Goal: Information Seeking & Learning: Learn about a topic

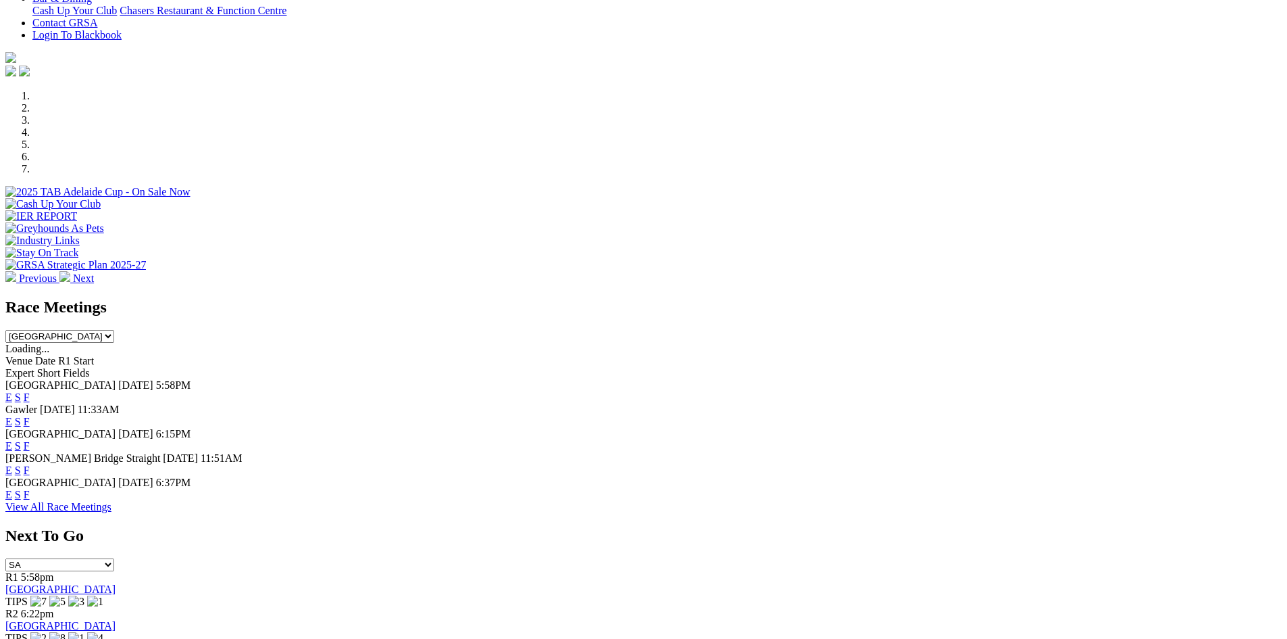
scroll to position [338, 0]
drag, startPoint x: 820, startPoint y: 480, endPoint x: 816, endPoint y: 473, distance: 7.9
click at [30, 488] on link "F" at bounding box center [27, 493] width 6 height 11
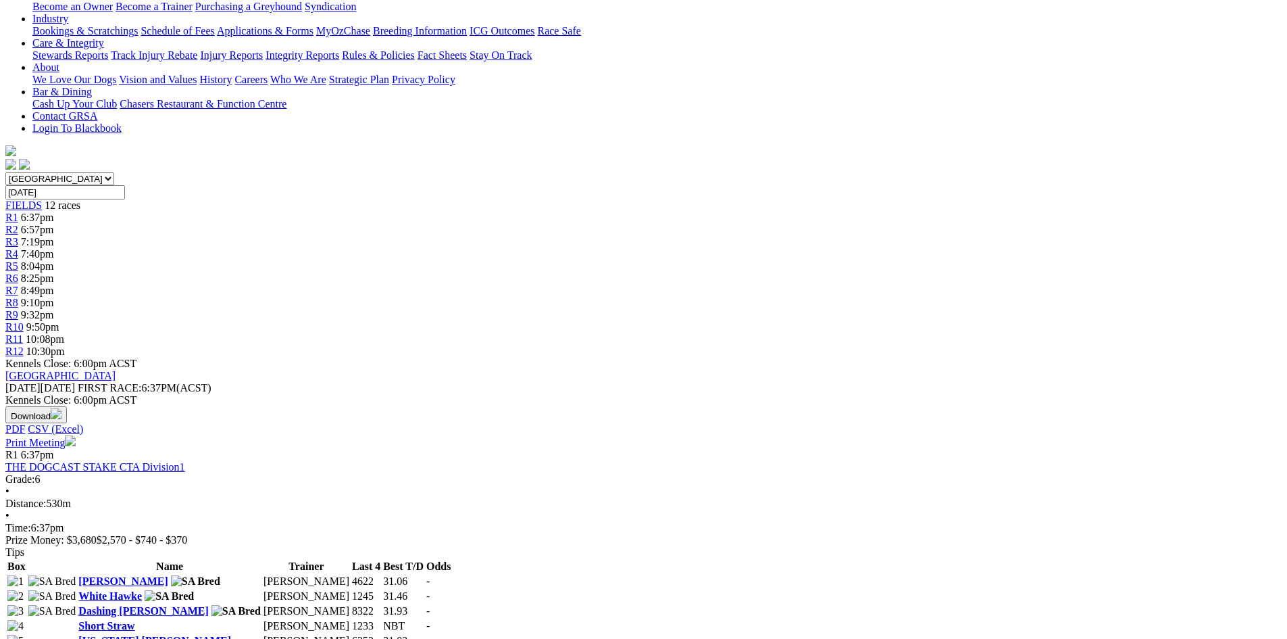
scroll to position [270, 0]
drag, startPoint x: 307, startPoint y: 180, endPoint x: 1271, endPoint y: 232, distance: 965.6
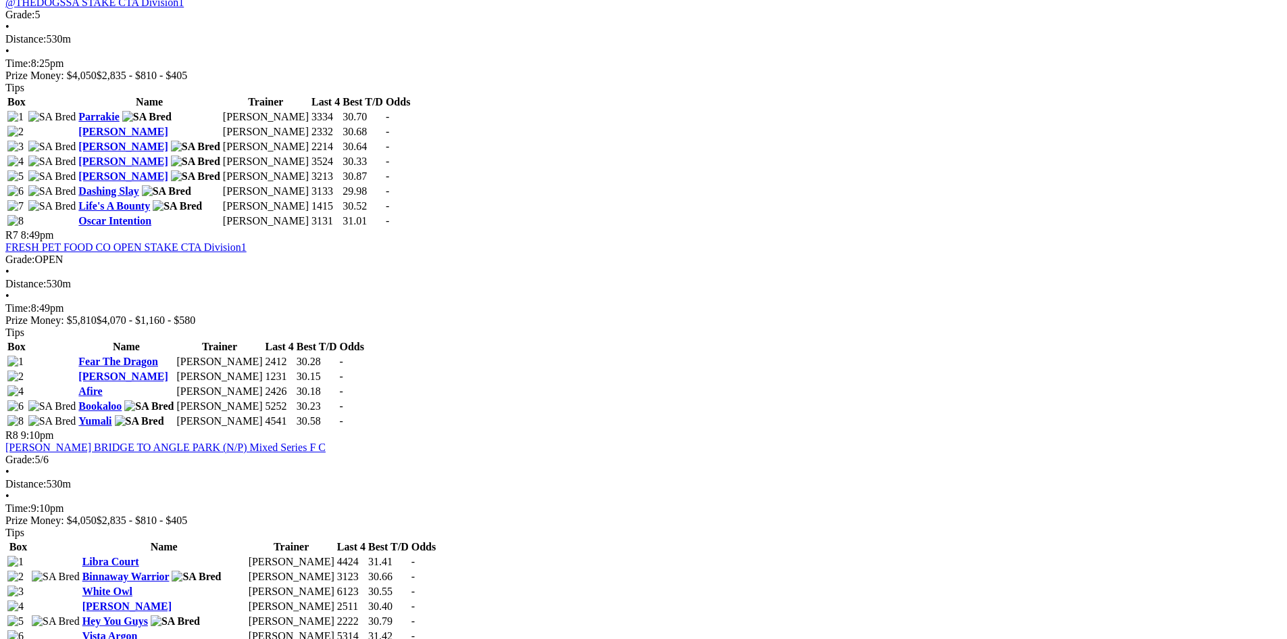
scroll to position [1886, 0]
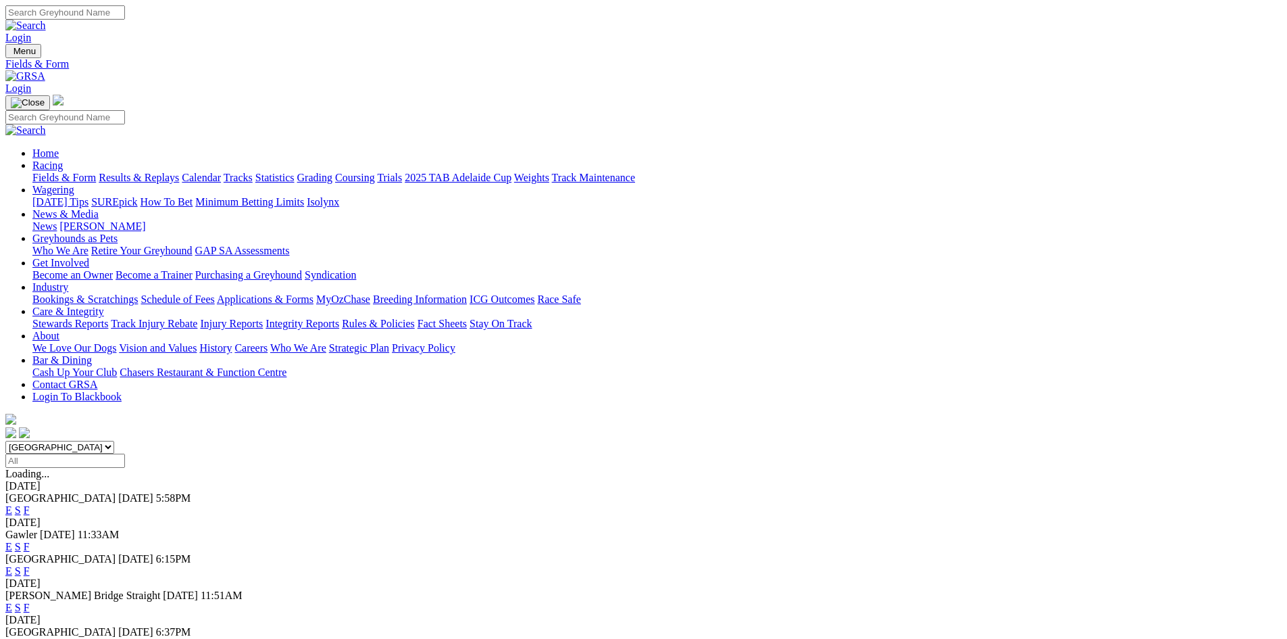
click at [30, 504] on link "F" at bounding box center [27, 509] width 6 height 11
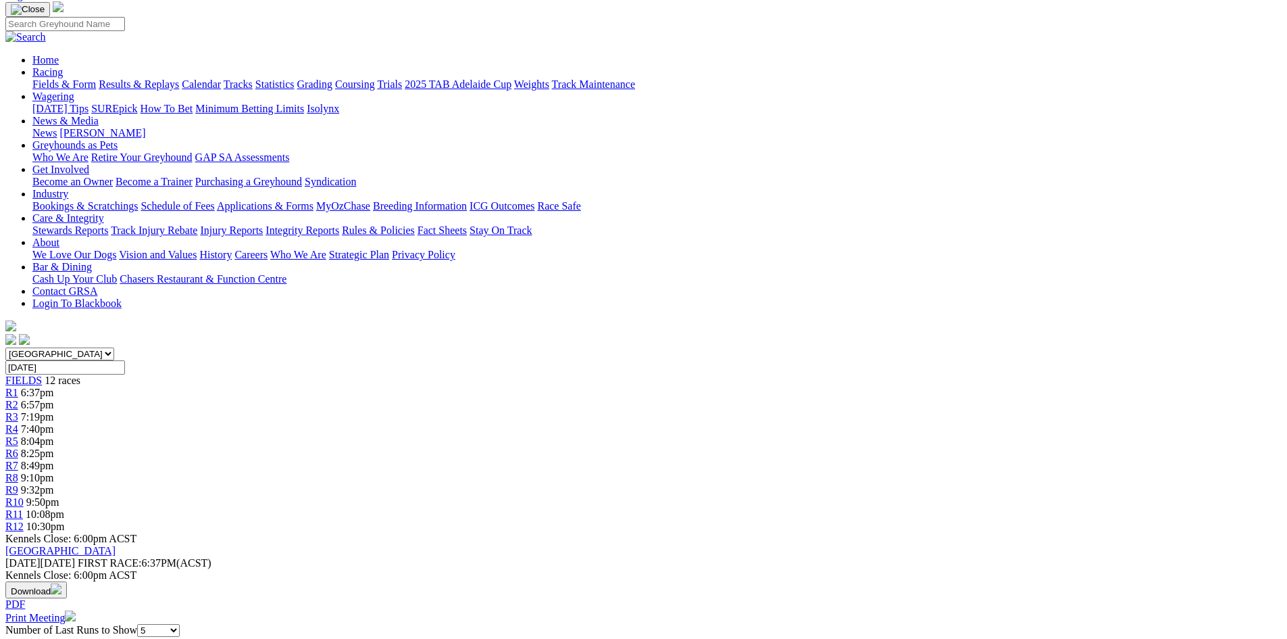
scroll to position [97, 0]
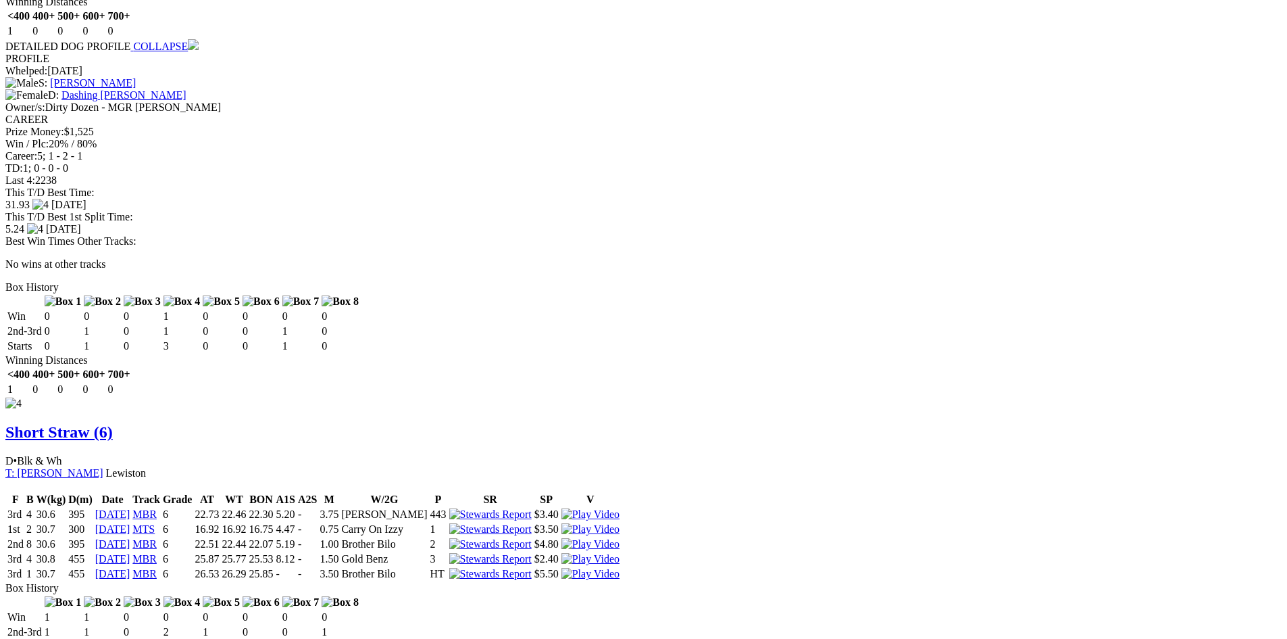
scroll to position [2699, 0]
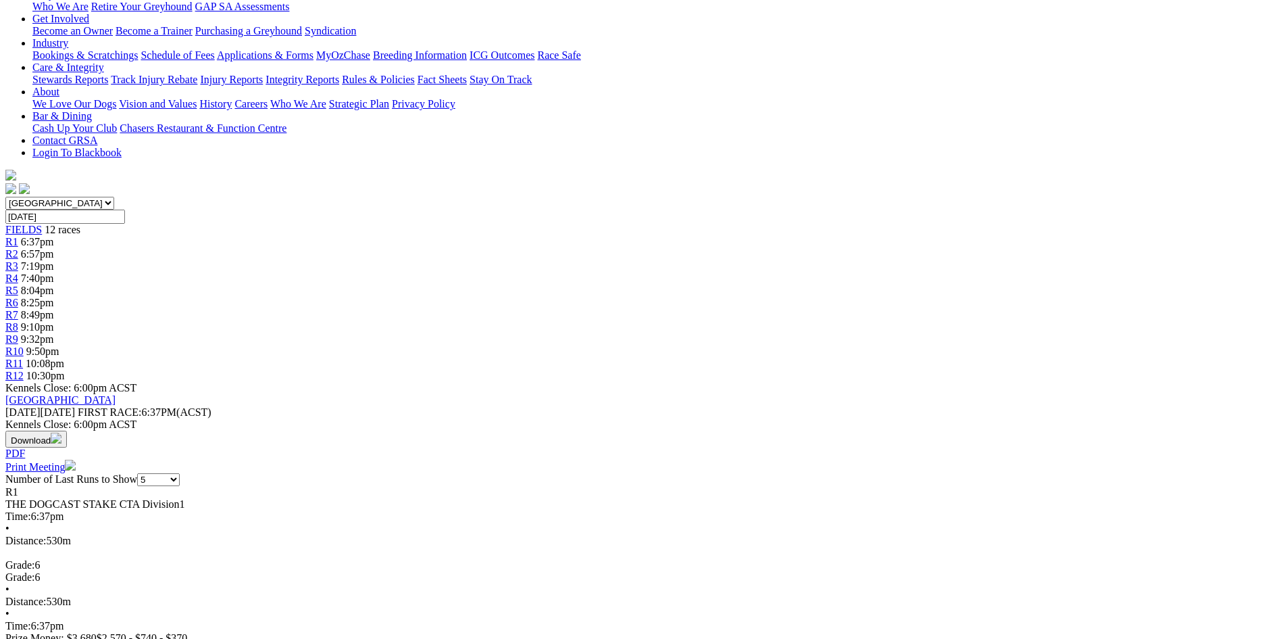
scroll to position [0, 0]
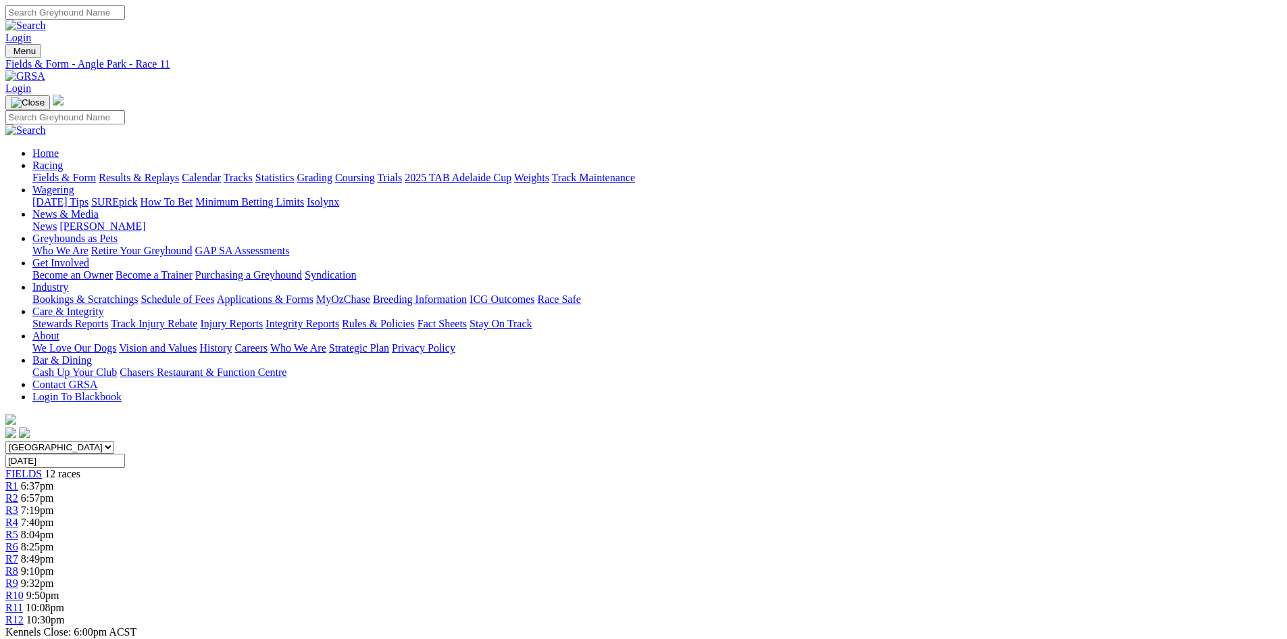
drag, startPoint x: 357, startPoint y: 465, endPoint x: 376, endPoint y: 468, distance: 19.1
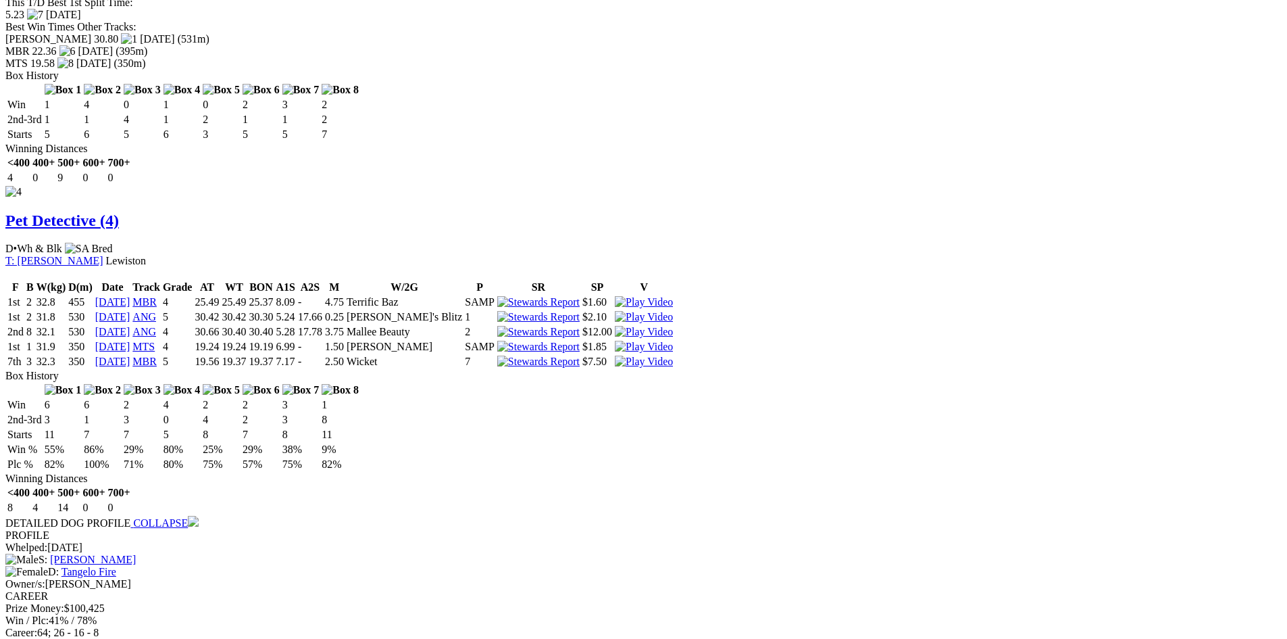
scroll to position [2242, 0]
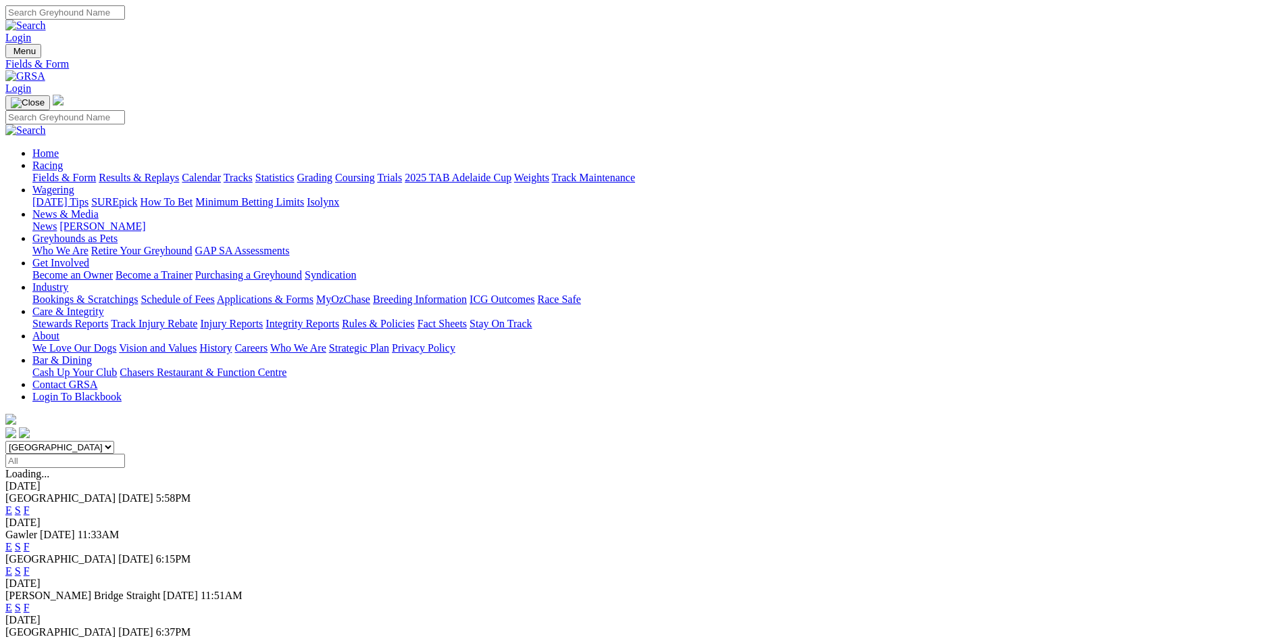
click at [30, 541] on link "F" at bounding box center [27, 546] width 6 height 11
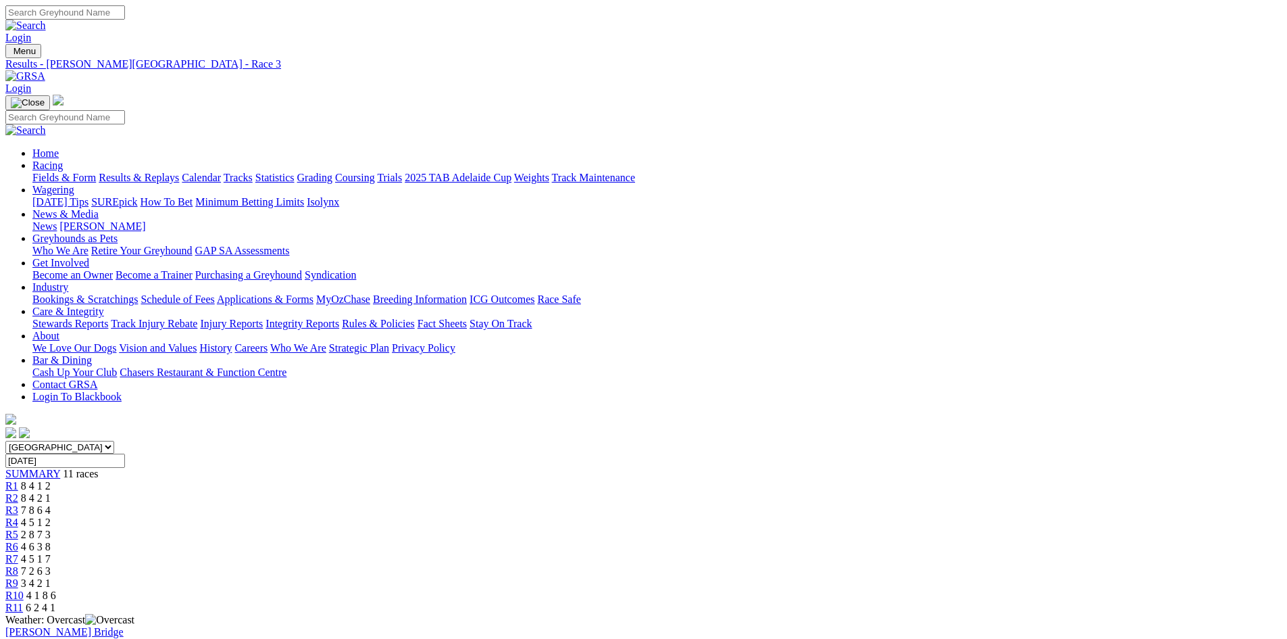
click at [98, 468] on span "11 races" at bounding box center [80, 473] width 35 height 11
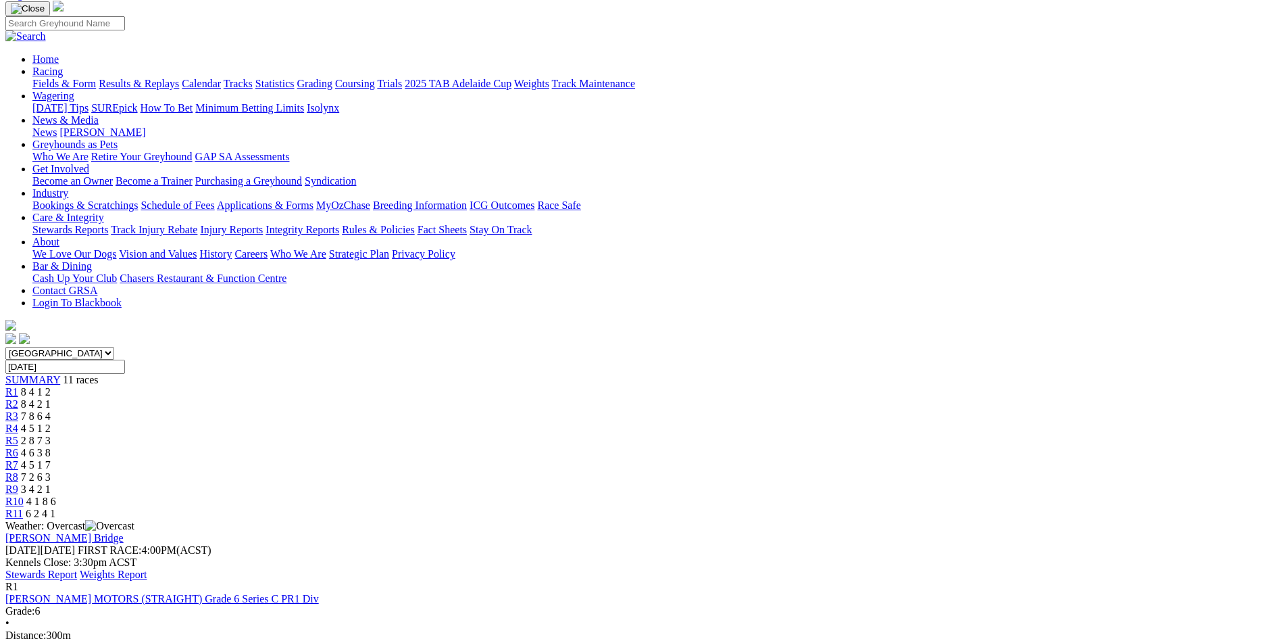
scroll to position [17, 0]
